Goal: Find specific page/section: Find specific page/section

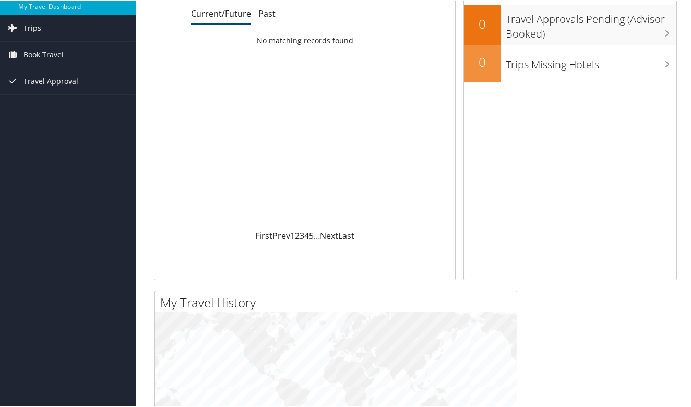
scroll to position [209, 0]
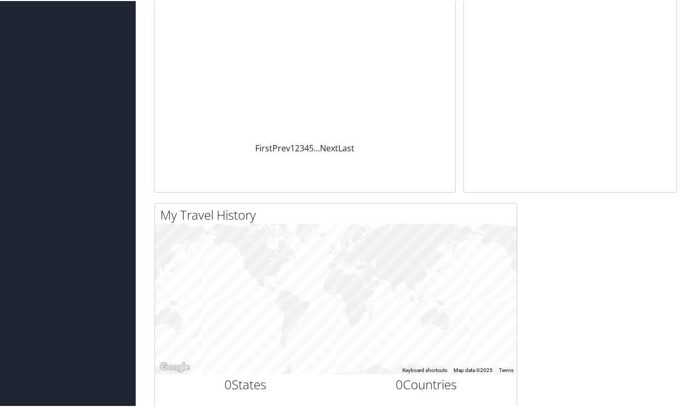
scroll to position [0, 0]
